Goal: Transaction & Acquisition: Book appointment/travel/reservation

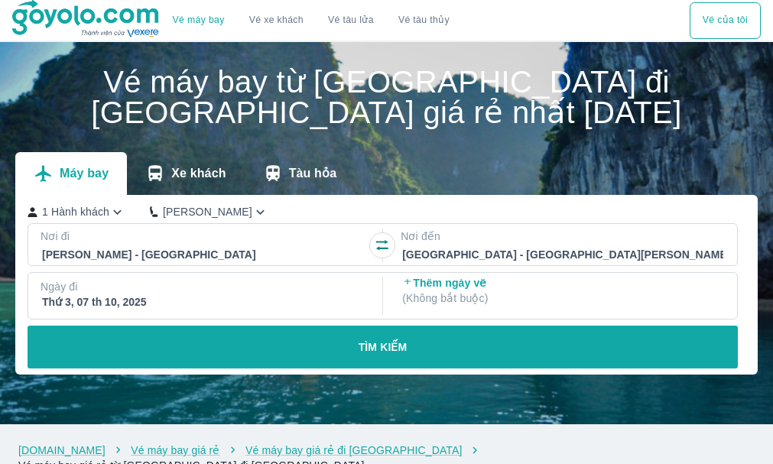
checkbox input "true"
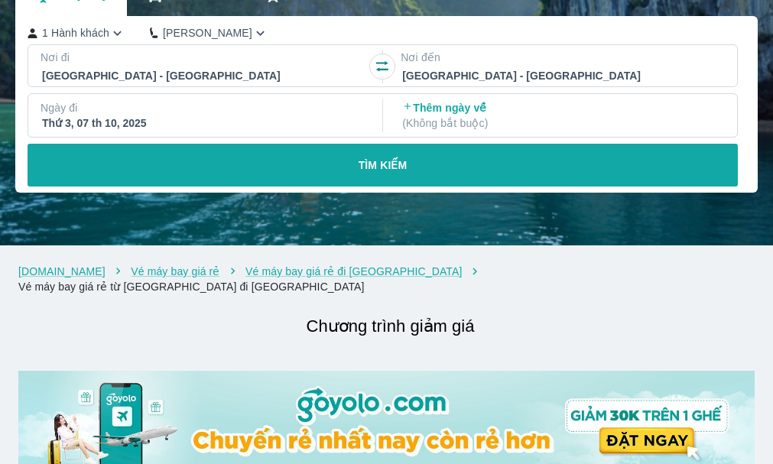
scroll to position [153, 0]
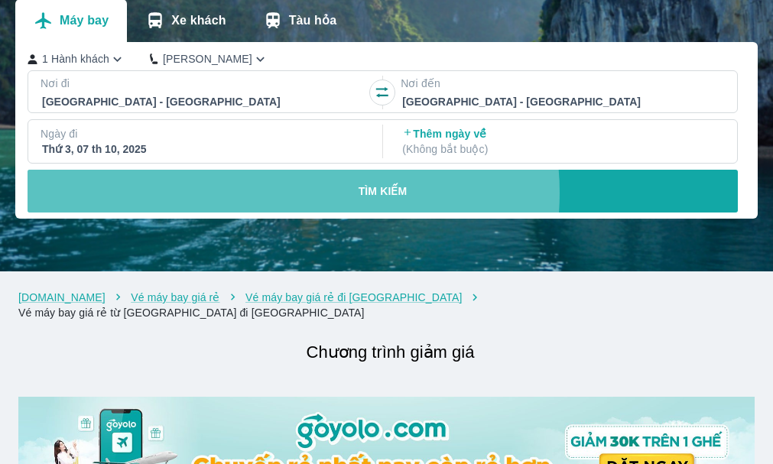
click at [388, 194] on p "TÌM KIẾM" at bounding box center [383, 191] width 49 height 15
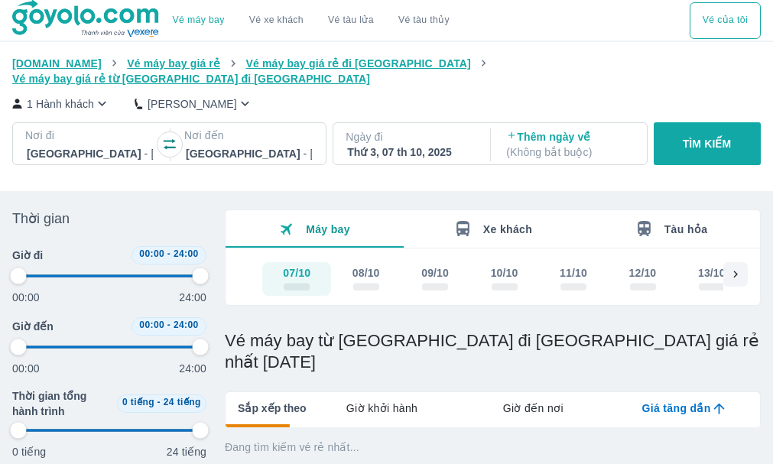
type input "97.9166666666667"
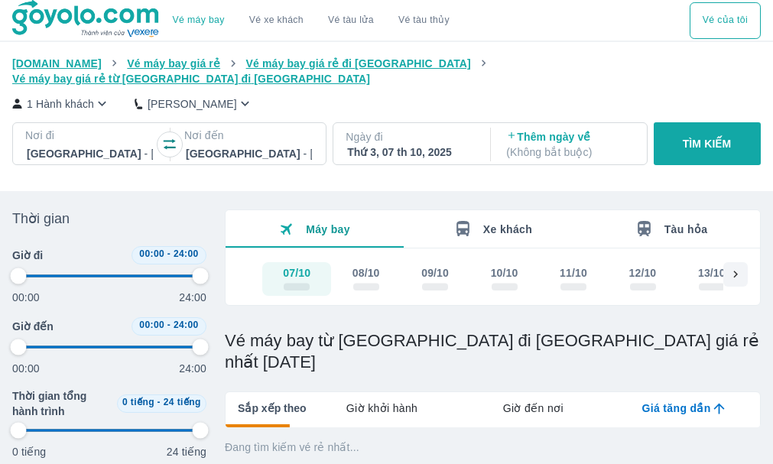
type input "97.9166666666667"
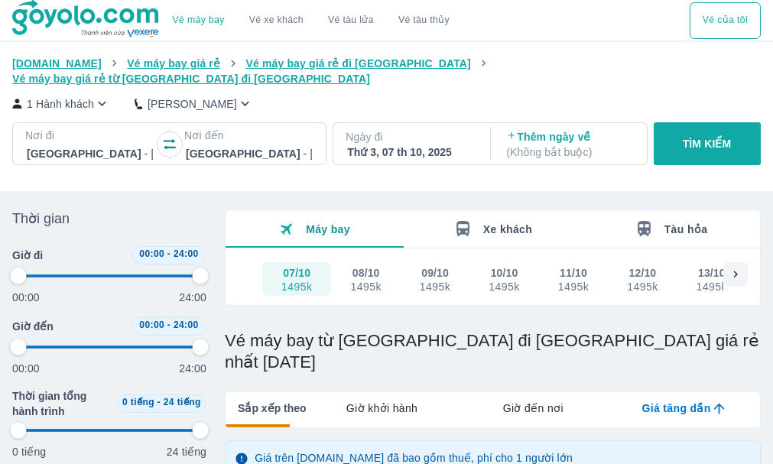
type input "97.9166666666667"
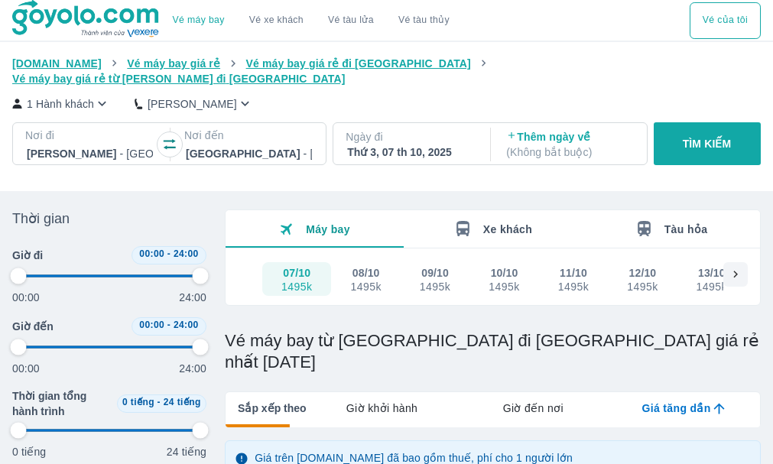
type input "97.9166666666667"
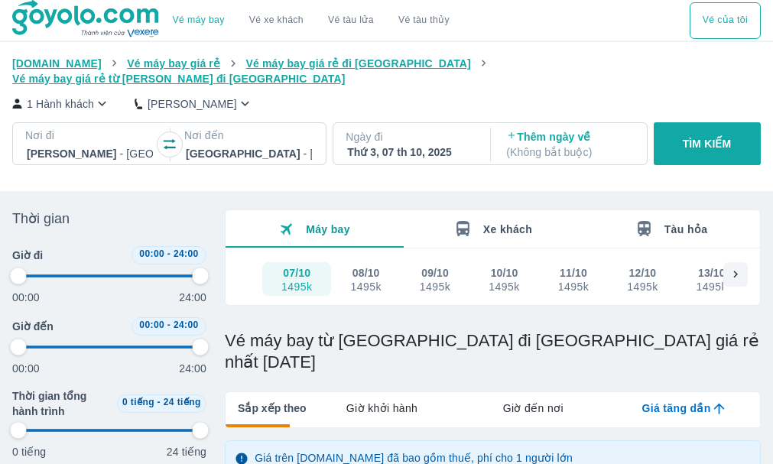
type input "97.9166666666667"
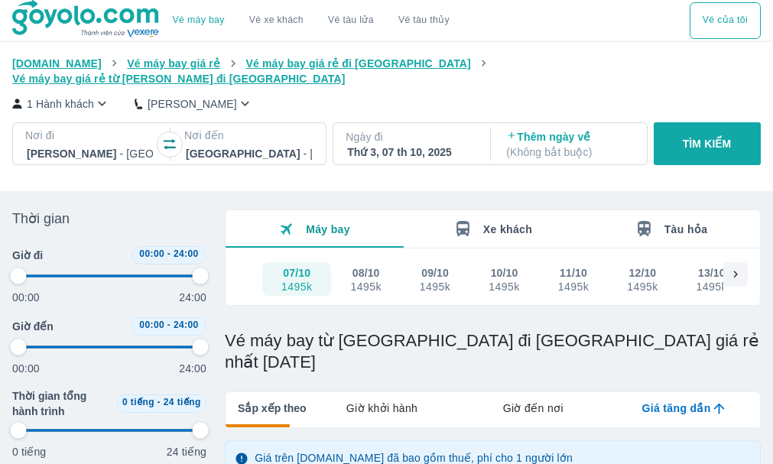
type input "97.9166666666667"
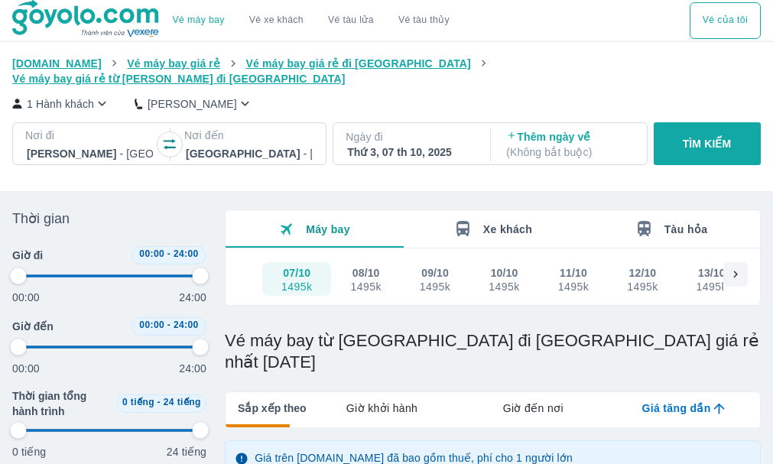
type input "97.9166666666667"
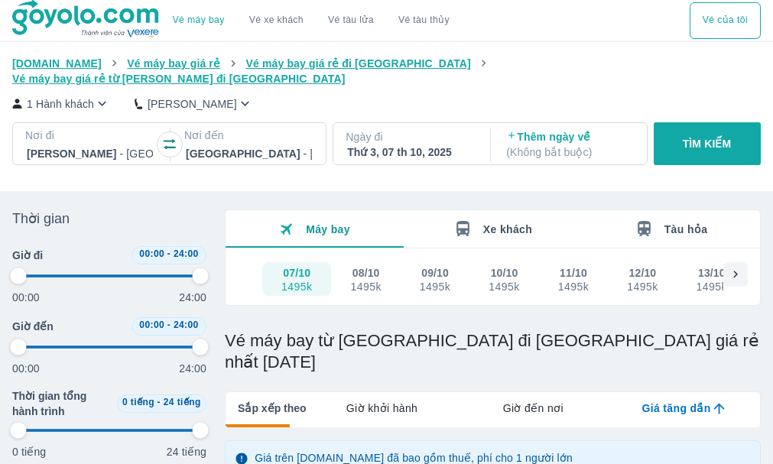
type input "97.9166666666667"
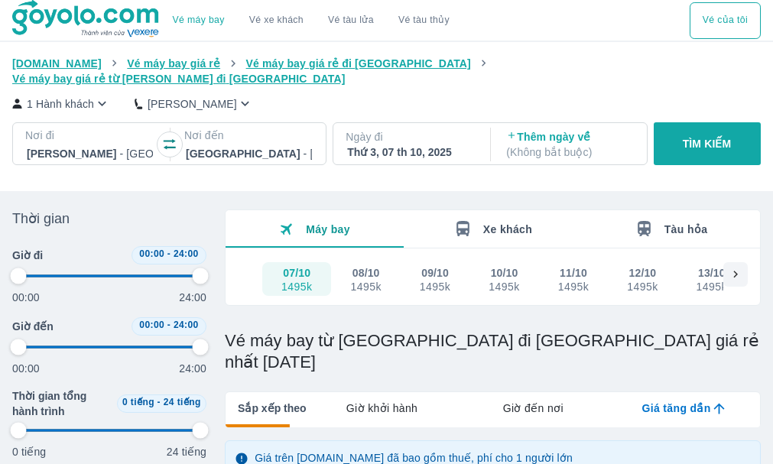
type input "97.9166666666667"
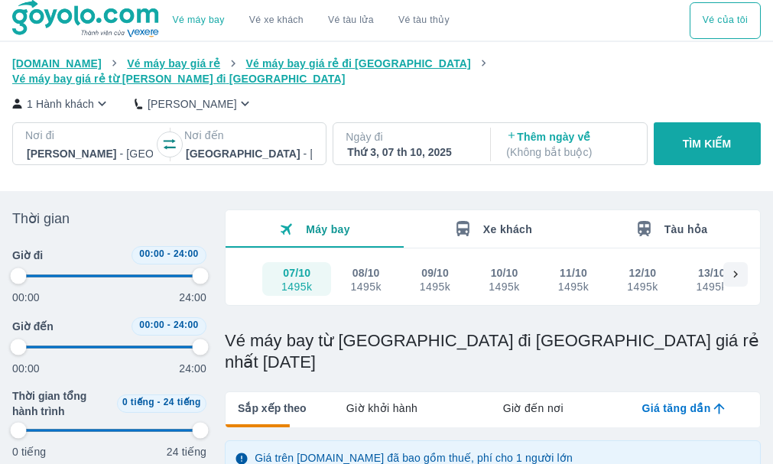
type input "97.9166666666667"
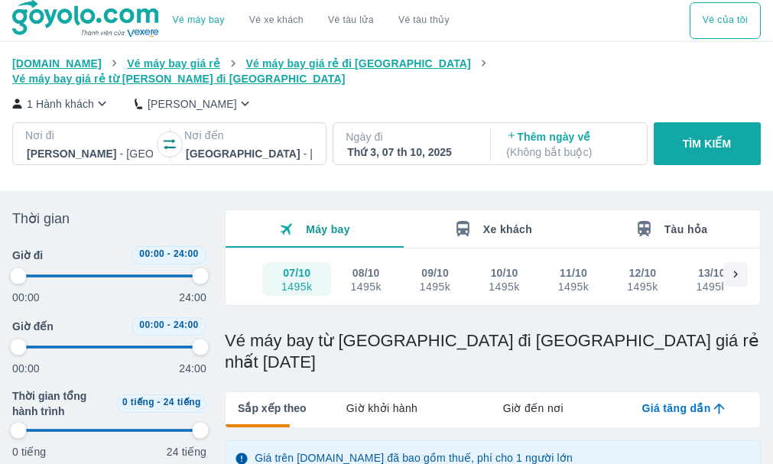
type input "97.9166666666667"
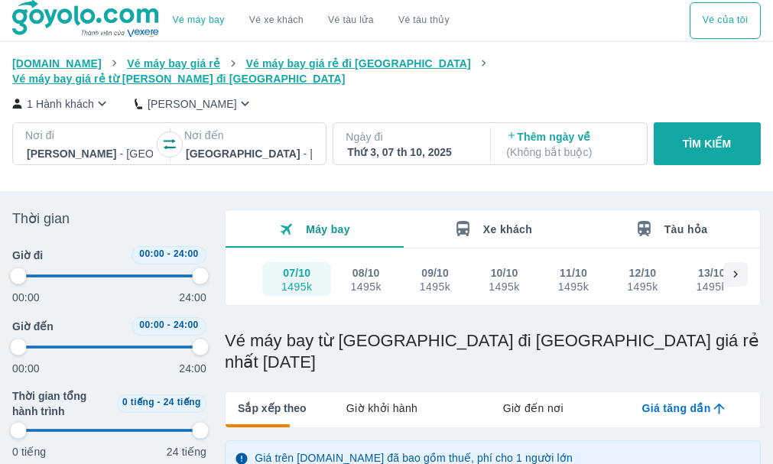
type input "97.9166666666667"
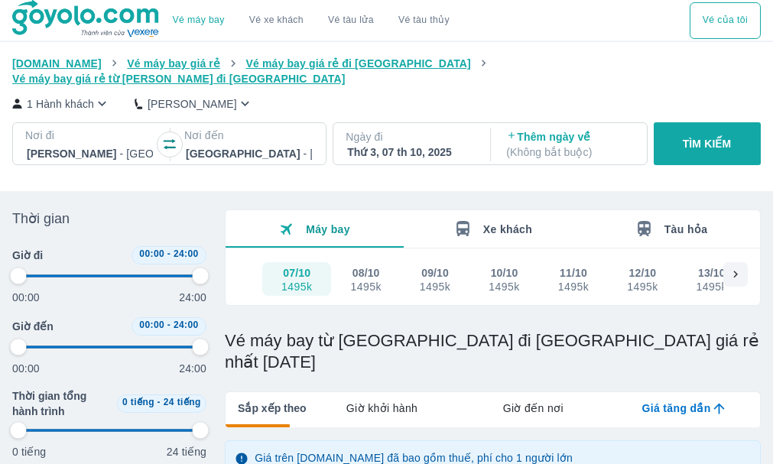
type input "97.9166666666667"
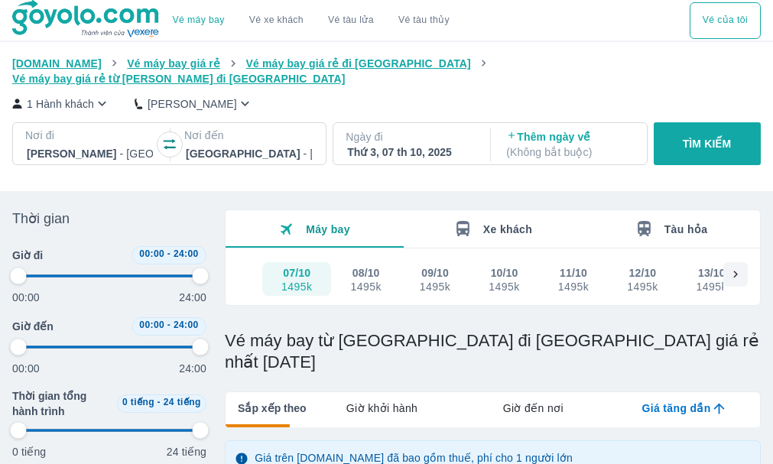
type input "97.9166666666667"
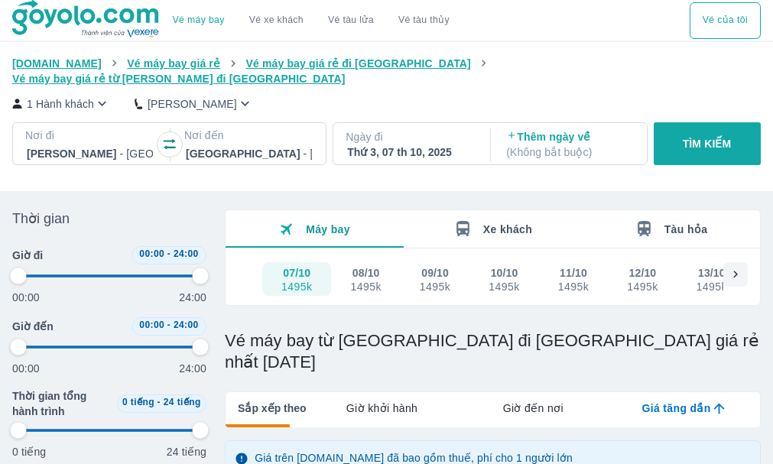
type input "97.9166666666667"
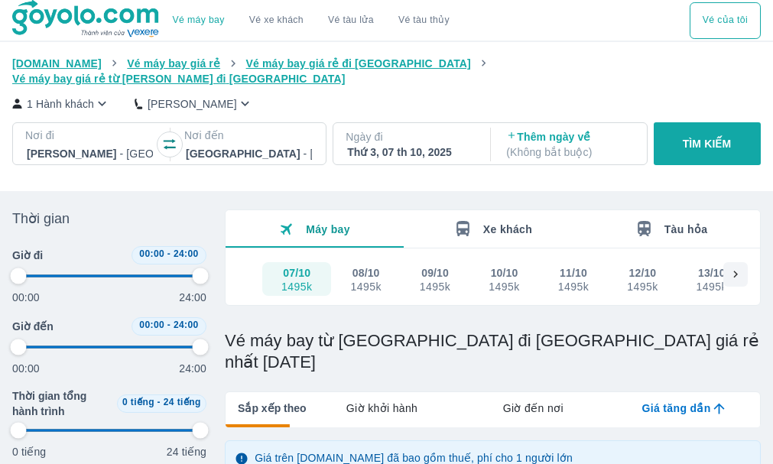
type input "97.9166666666667"
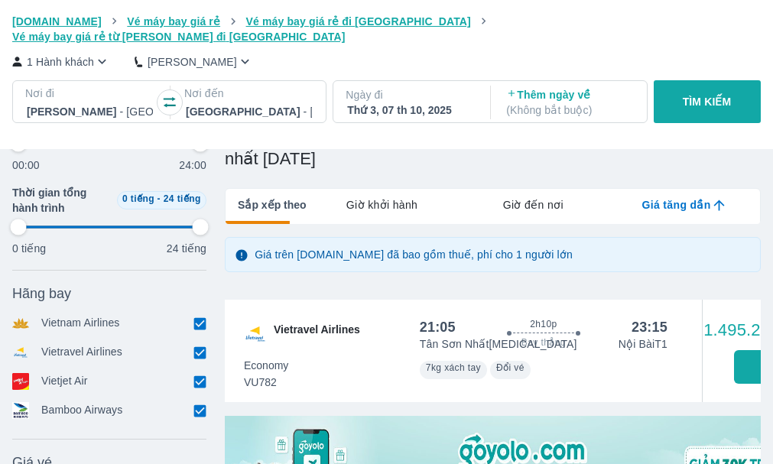
scroll to position [229, 0]
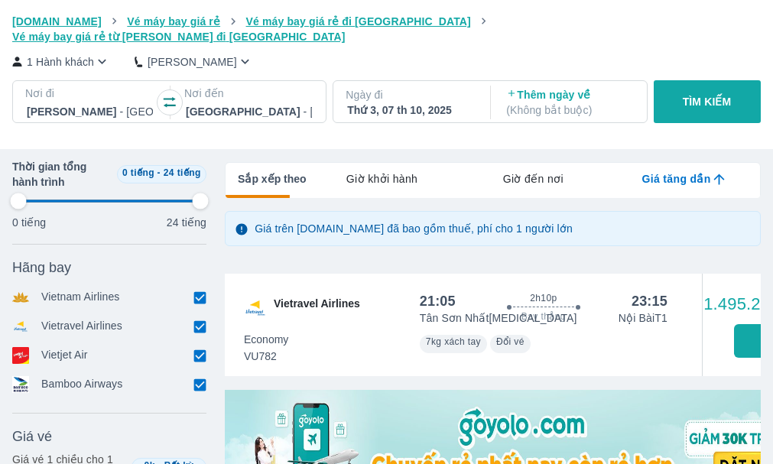
type input "97.9166666666667"
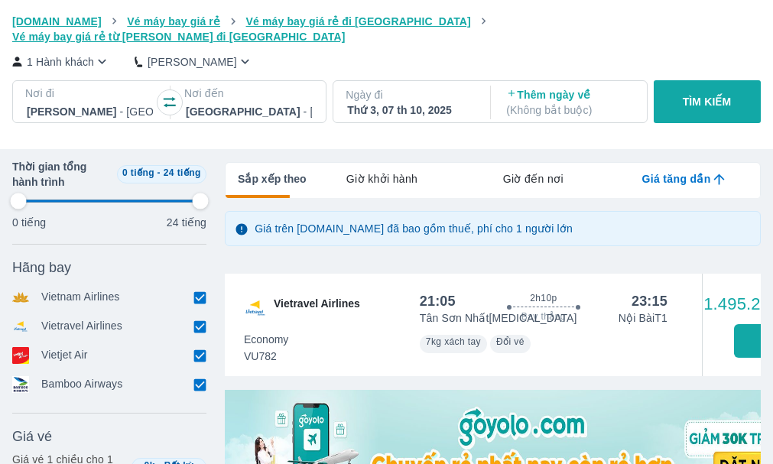
type input "97.9166666666667"
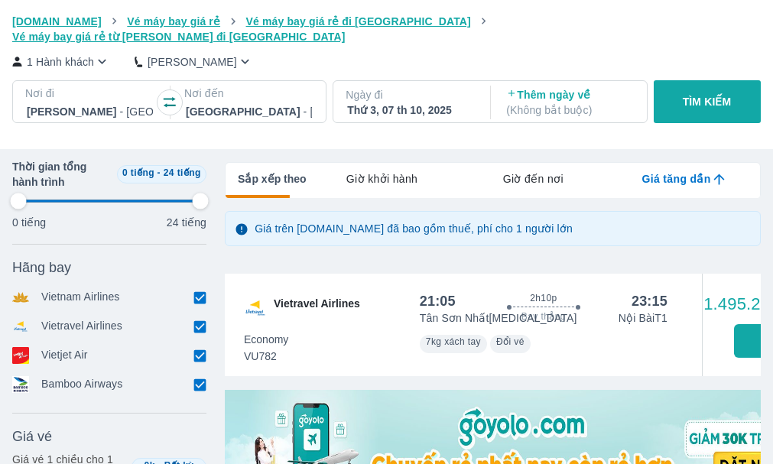
type input "97.9166666666667"
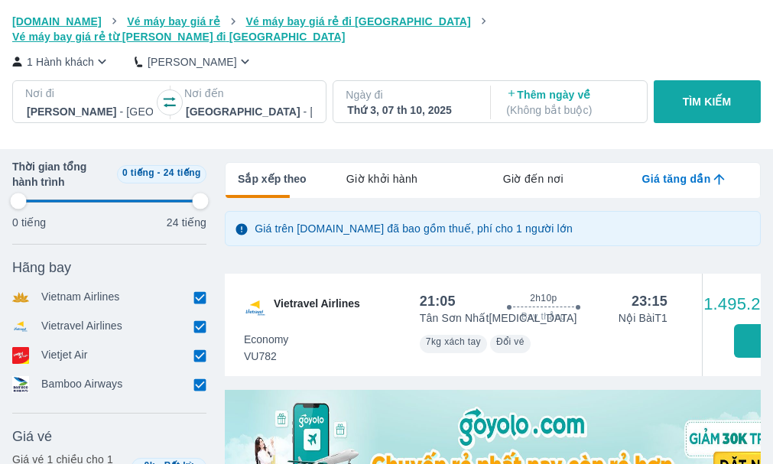
type input "97.9166666666667"
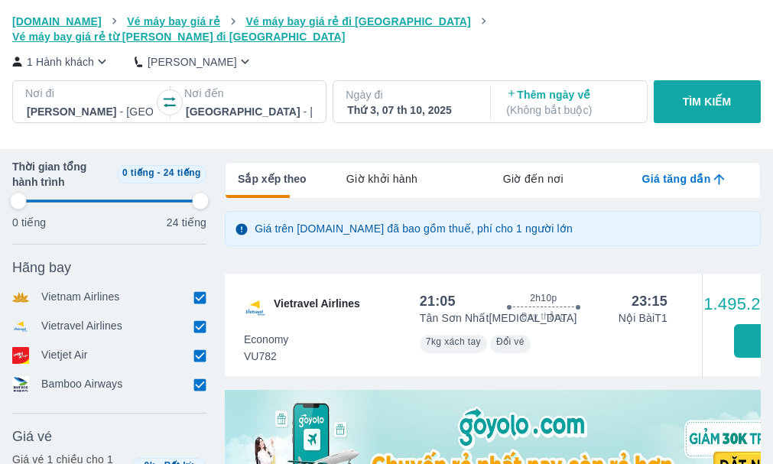
type input "97.9166666666667"
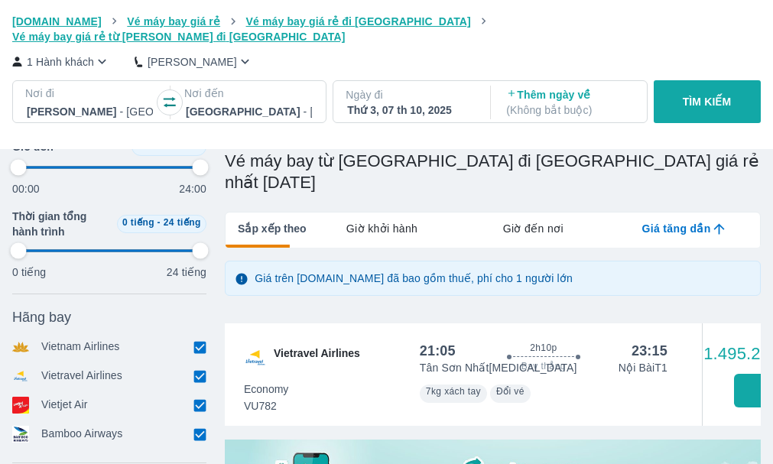
scroll to position [153, 0]
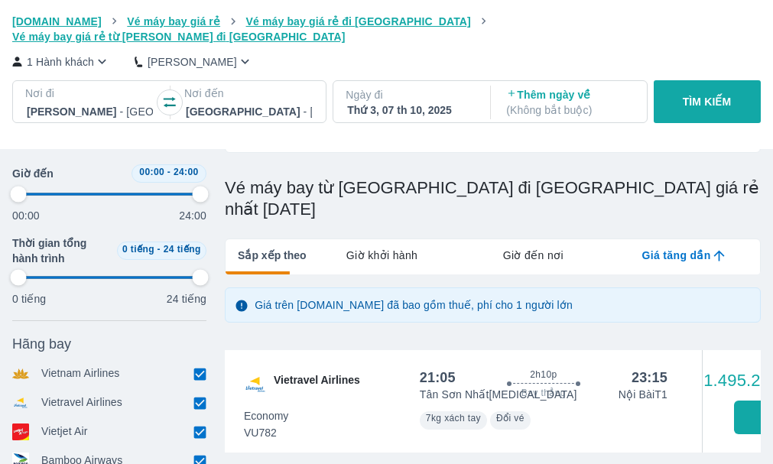
type input "97.9166666666667"
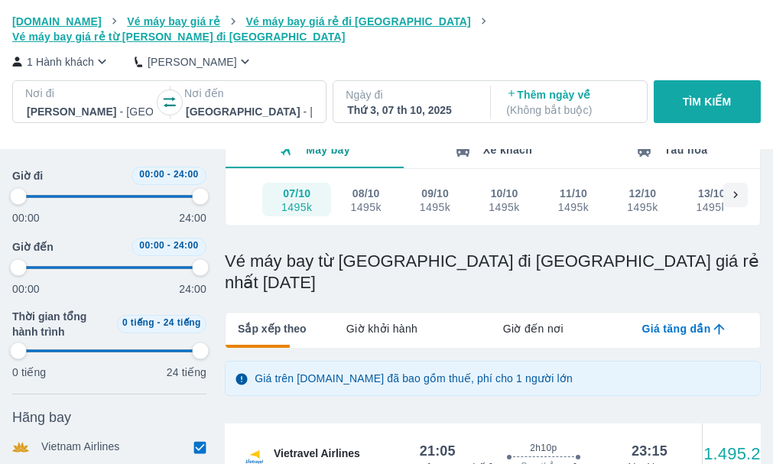
scroll to position [0, 0]
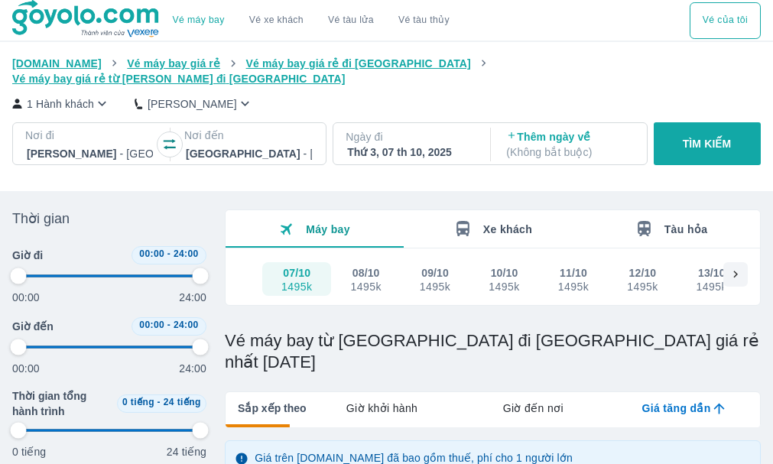
type input "97.9166666666667"
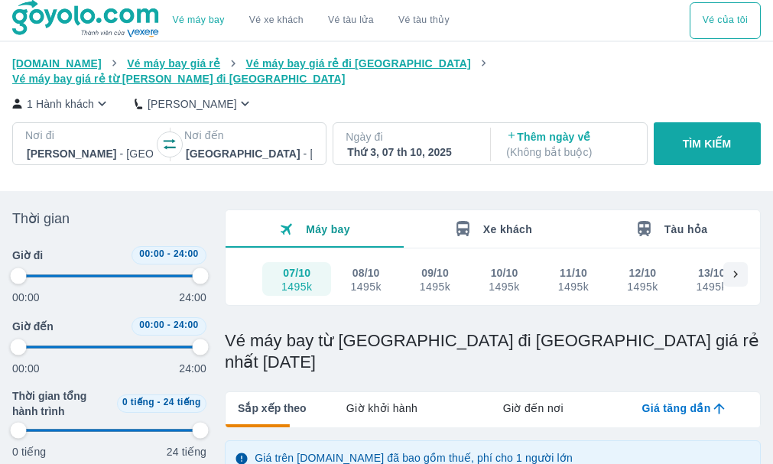
type input "97.9166666666667"
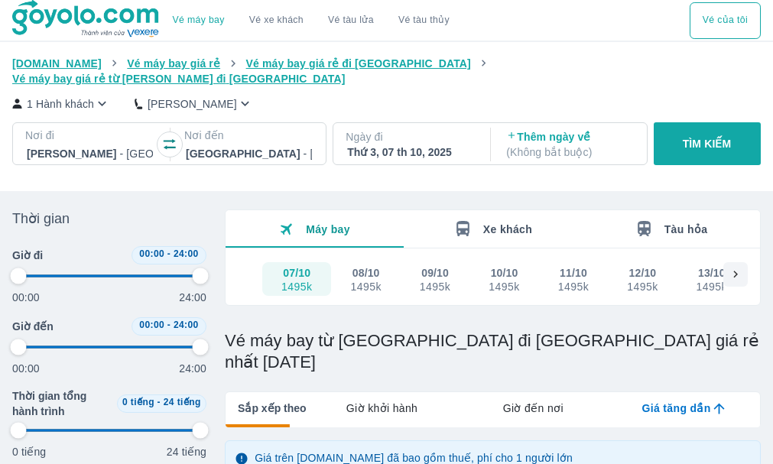
type input "97.9166666666667"
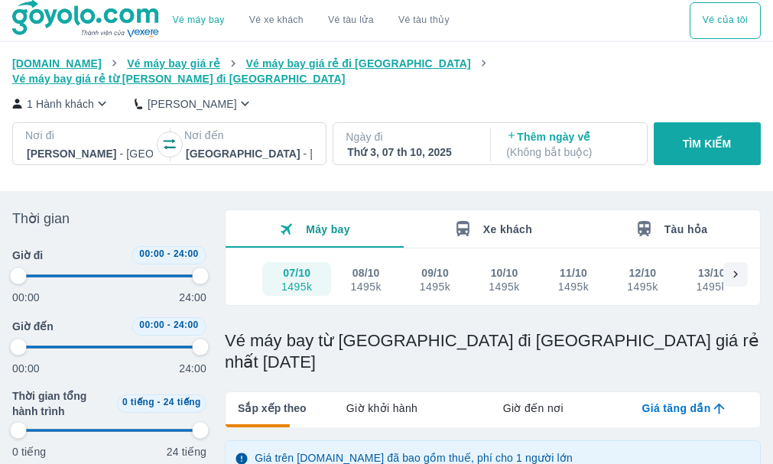
type input "97.9166666666667"
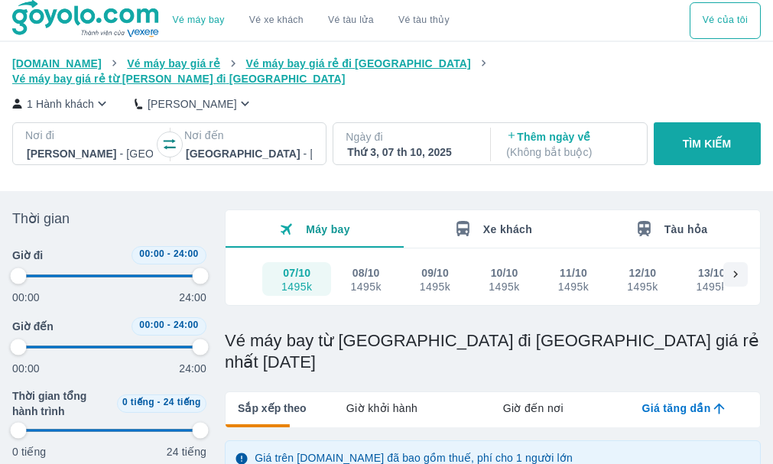
type input "97.9166666666667"
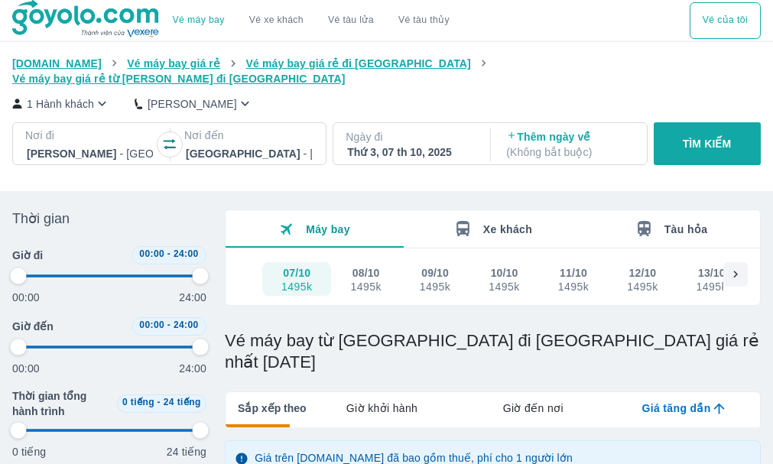
type input "97.9166666666667"
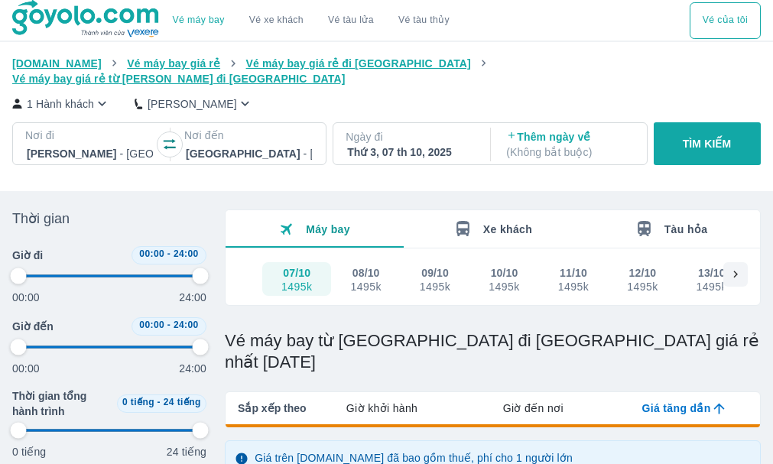
type input "97.9166666666667"
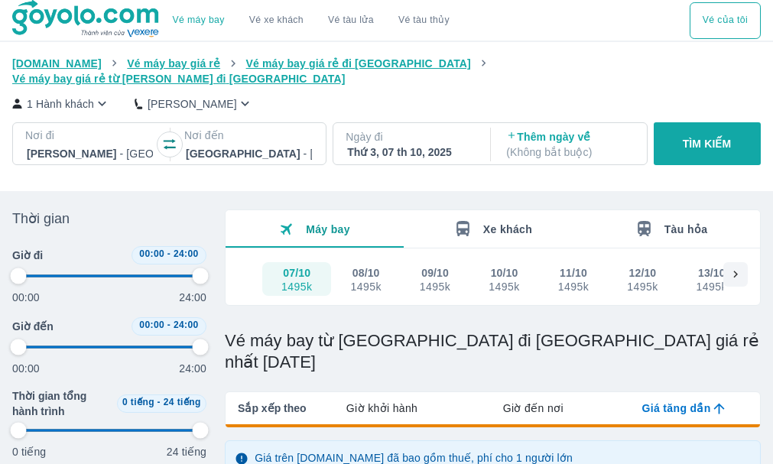
type input "97.9166666666667"
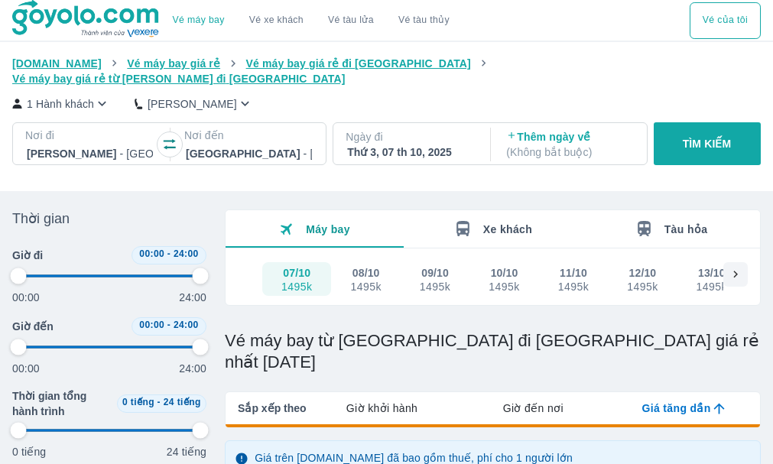
type input "97.9166666666667"
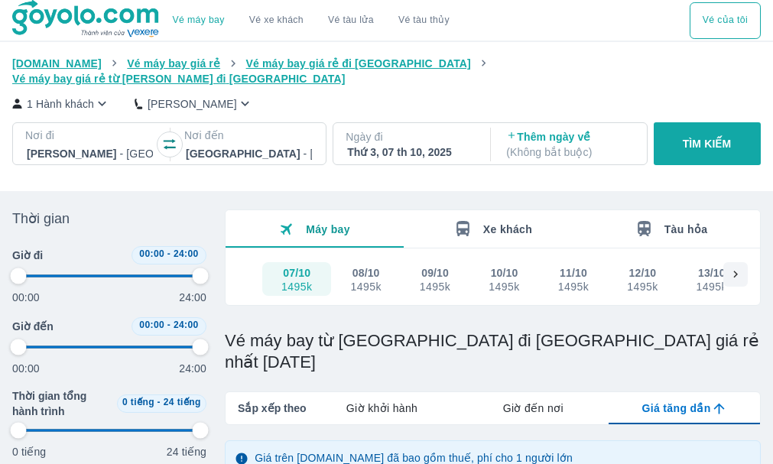
click at [271, 65] on span "Vé máy bay giá rẻ đi [GEOGRAPHIC_DATA]" at bounding box center [358, 63] width 225 height 12
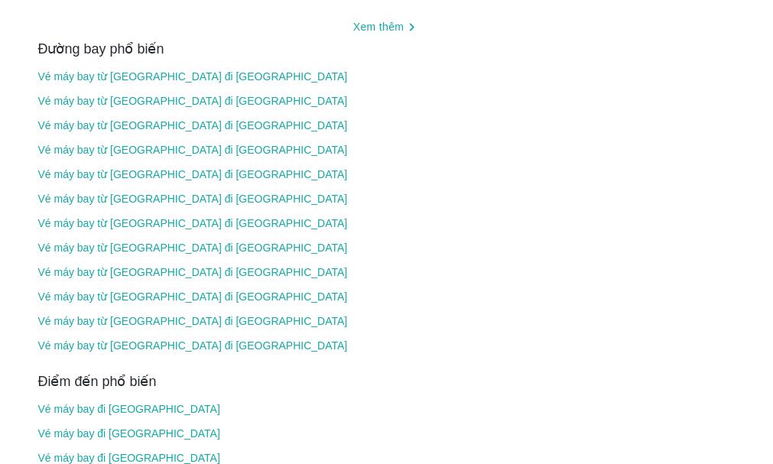
scroll to position [2218, 0]
